Goal: Task Accomplishment & Management: Use online tool/utility

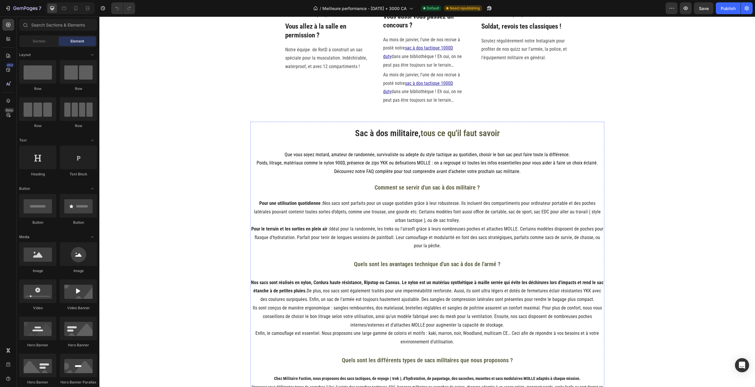
scroll to position [906, 0]
click at [325, 134] on h2 "Sac à dos militaire, tous ce qu'il faut savoir" at bounding box center [427, 133] width 354 height 21
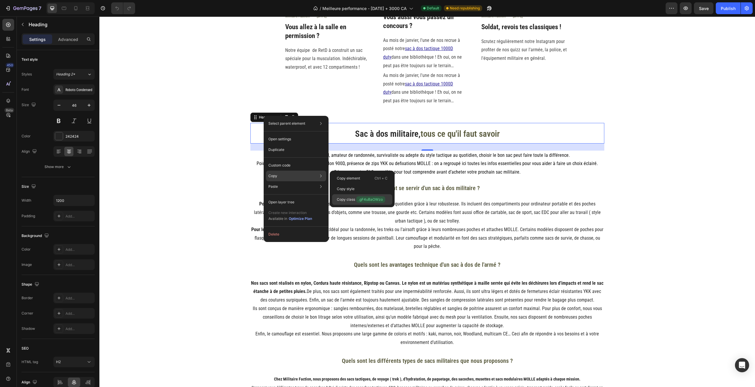
click at [358, 198] on span ".gF4uBaOWzo" at bounding box center [370, 199] width 29 height 6
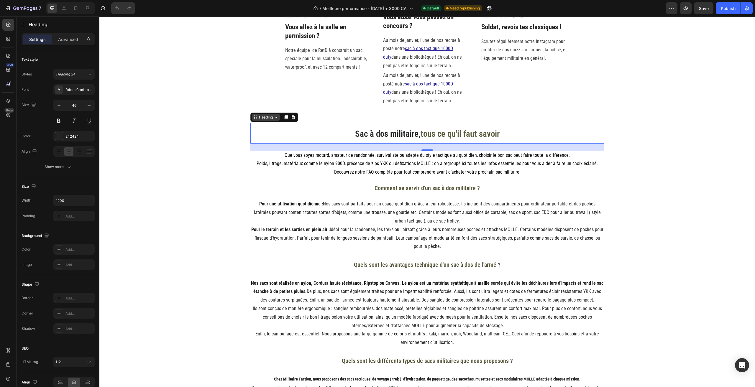
click at [253, 119] on icon at bounding box center [255, 117] width 5 height 5
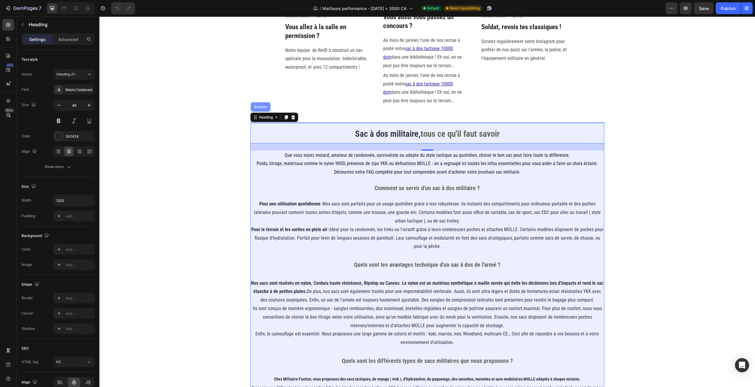
click at [251, 109] on div "Section" at bounding box center [261, 106] width 20 height 9
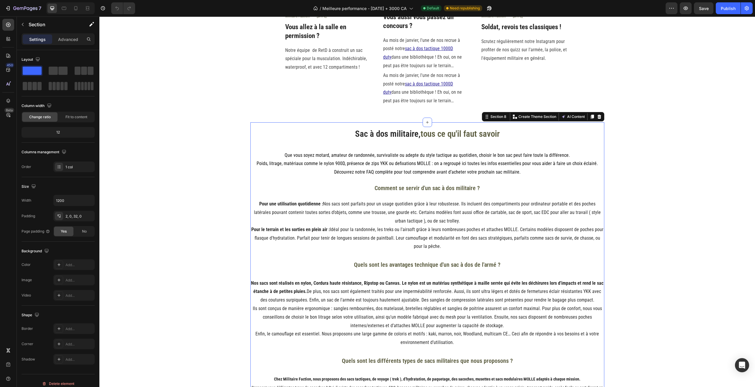
click at [63, 44] on div "Settings Advanced" at bounding box center [58, 39] width 73 height 12
click at [63, 43] on div "Advanced" at bounding box center [67, 38] width 29 height 9
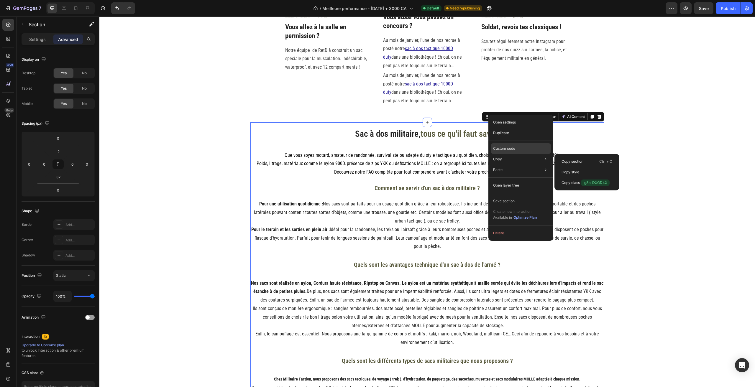
click at [513, 165] on div "Custom code" at bounding box center [521, 170] width 60 height 11
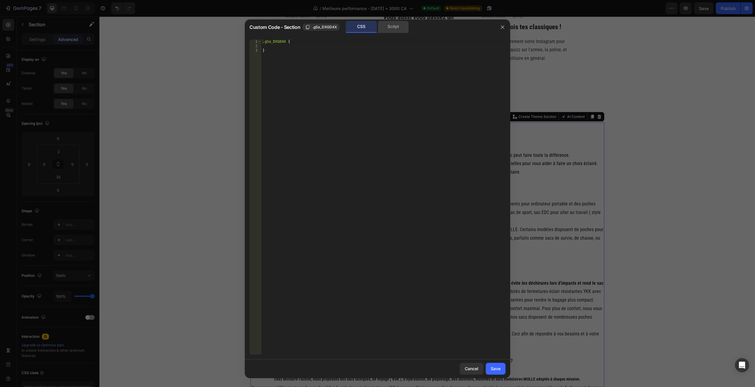
click at [395, 32] on div "Script" at bounding box center [393, 27] width 31 height 12
click at [499, 26] on button "button" at bounding box center [502, 26] width 9 height 9
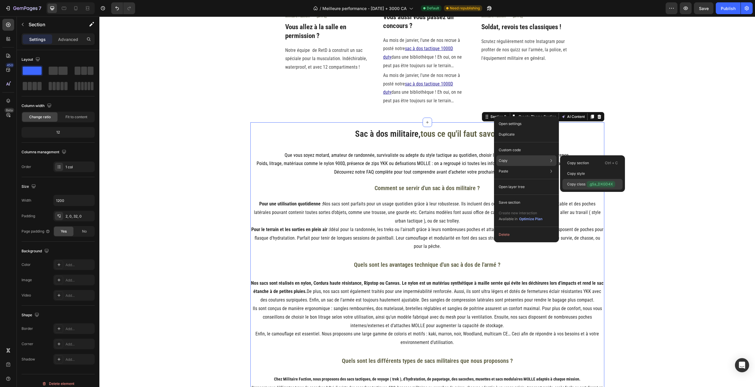
click at [585, 180] on div "Copy class .gSa_DXGD4X" at bounding box center [592, 184] width 60 height 11
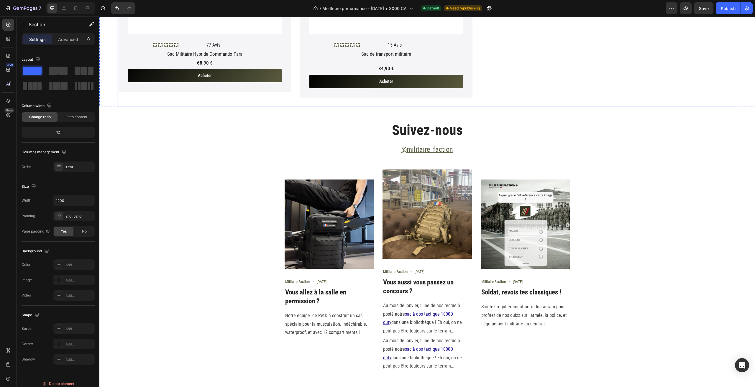
scroll to position [582, 0]
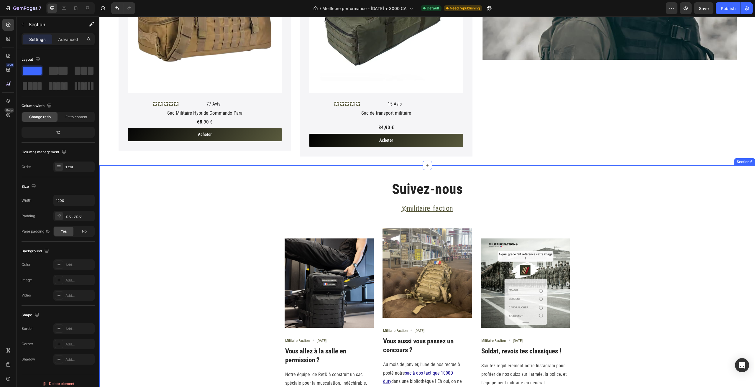
click at [214, 201] on div "Suivez-nous Heading @militaire_faction Text block Row Image Militaire Faction T…" at bounding box center [427, 309] width 647 height 258
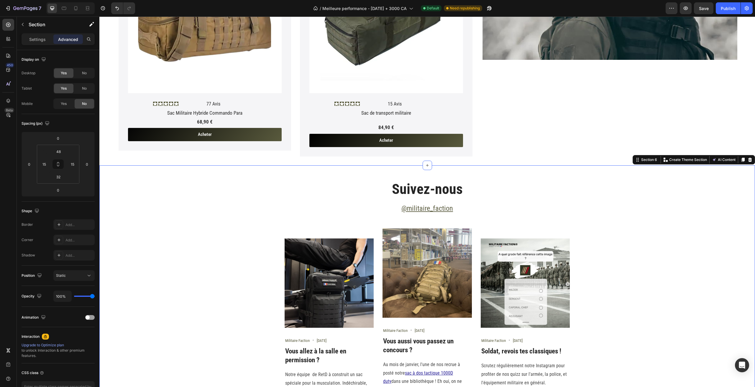
click at [366, 225] on div "Suivez-nous Heading @militaire_faction Text block Row Image Militaire Faction T…" at bounding box center [427, 309] width 647 height 258
click at [394, 239] on img at bounding box center [426, 272] width 89 height 89
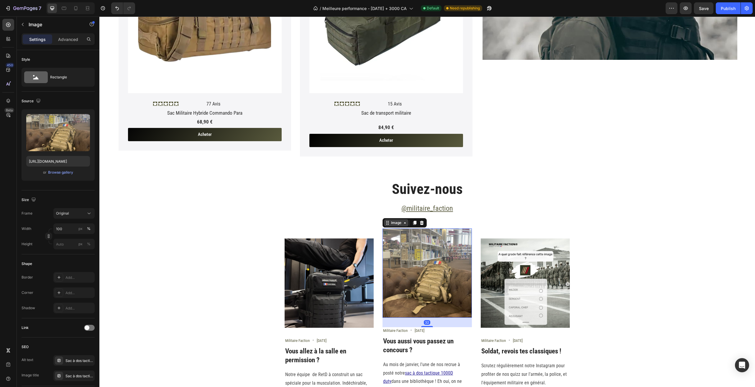
click at [386, 222] on icon at bounding box center [387, 223] width 5 height 5
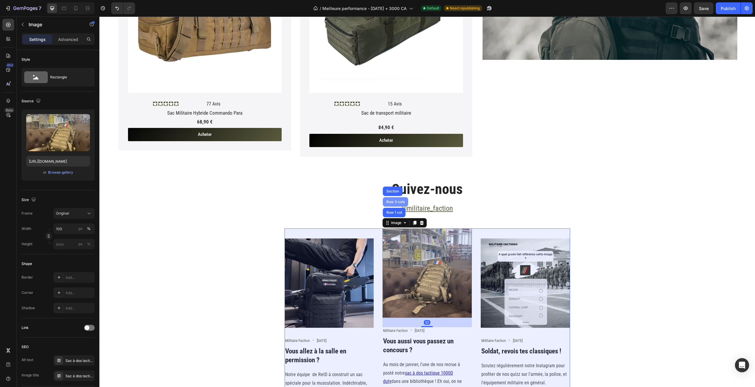
click at [389, 199] on div "Row 3 cols" at bounding box center [395, 201] width 25 height 9
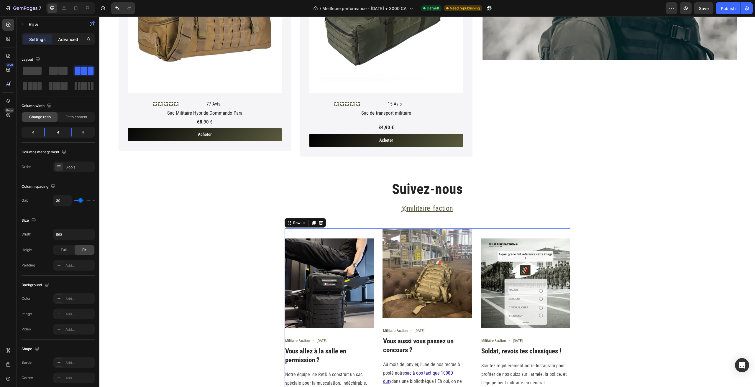
click at [65, 40] on p "Advanced" at bounding box center [68, 39] width 20 height 6
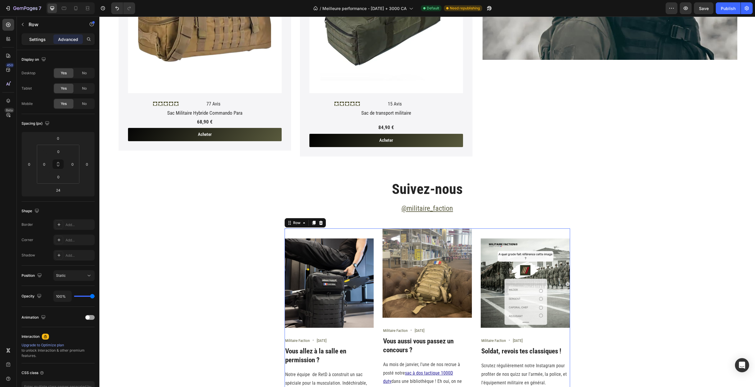
click at [43, 38] on p "Settings" at bounding box center [37, 39] width 17 height 6
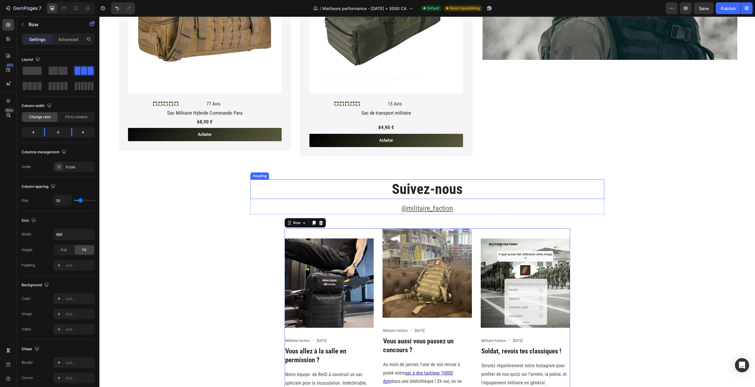
click at [386, 199] on div "Suivez-nous Heading" at bounding box center [427, 189] width 354 height 19
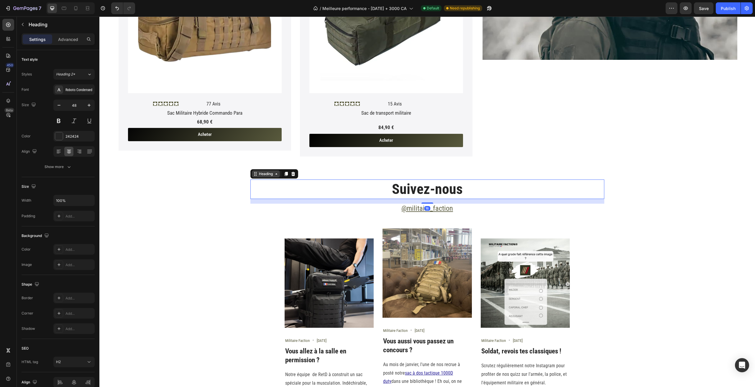
click at [263, 171] on div "Heading" at bounding box center [266, 173] width 16 height 5
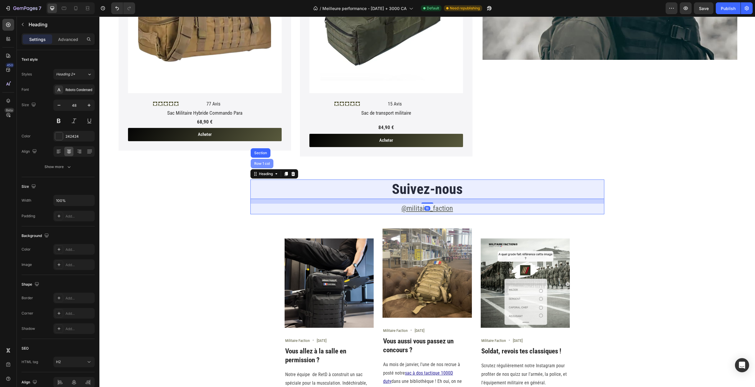
click at [255, 163] on div "Row 1 col" at bounding box center [262, 164] width 18 height 4
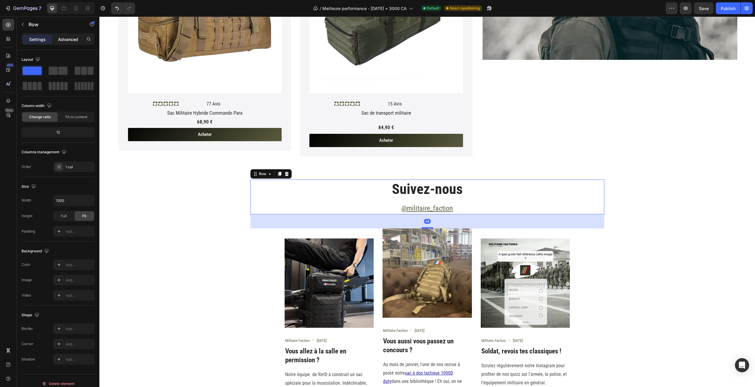
click at [58, 38] on p "Advanced" at bounding box center [68, 39] width 20 height 6
